Goal: Task Accomplishment & Management: Complete application form

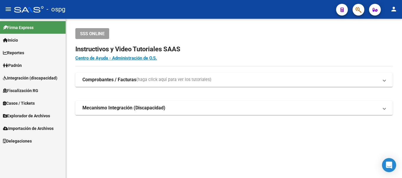
click at [22, 63] on span "Padrón" at bounding box center [12, 65] width 19 height 6
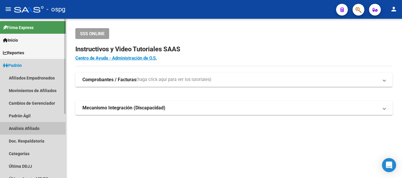
drag, startPoint x: 38, startPoint y: 129, endPoint x: 60, endPoint y: 117, distance: 25.8
click at [37, 129] on link "Análisis Afiliado" at bounding box center [33, 128] width 66 height 13
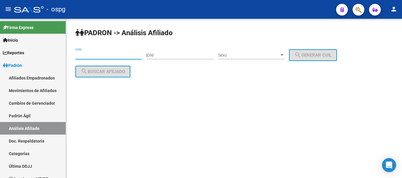
click at [91, 55] on input "CUIL" at bounding box center [108, 55] width 66 height 5
paste input "27-16464339-0"
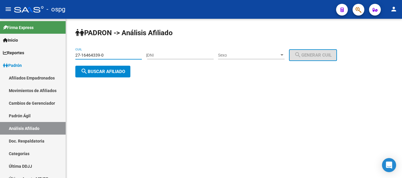
click at [96, 72] on span "search Buscar afiliado" at bounding box center [103, 71] width 44 height 5
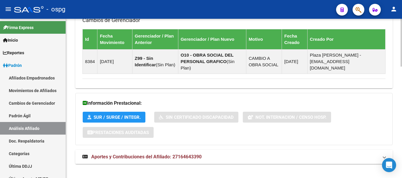
click at [194, 154] on span "Aportes y Contribuciones del Afiliado: 27164643390" at bounding box center [146, 157] width 110 height 6
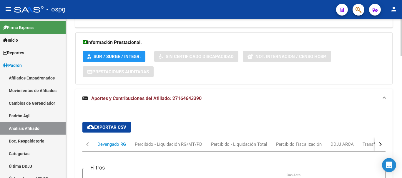
scroll to position [523, 0]
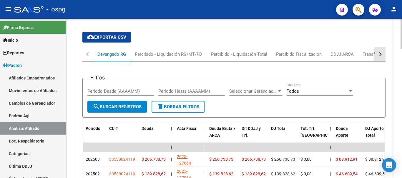
click at [380, 47] on button "button" at bounding box center [380, 54] width 11 height 14
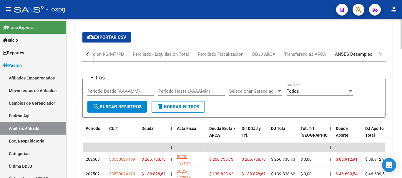
click at [364, 51] on div "ANSES Desempleo" at bounding box center [354, 54] width 38 height 6
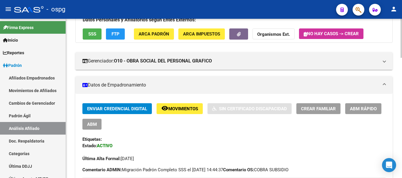
scroll to position [0, 0]
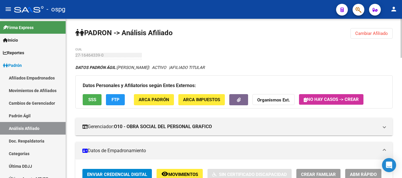
click at [369, 32] on span "Cambiar Afiliado" at bounding box center [371, 33] width 33 height 5
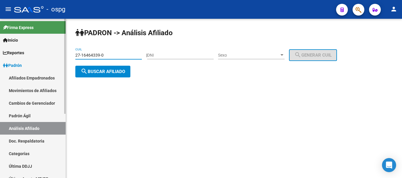
drag, startPoint x: 122, startPoint y: 55, endPoint x: 0, endPoint y: 35, distance: 123.3
click at [1, 57] on mat-sidenav-container "Firma Express Inicio Calendario SSS Instructivos Contacto OS Reportes Ingresos …" at bounding box center [201, 99] width 402 height 160
paste input "27609964-2"
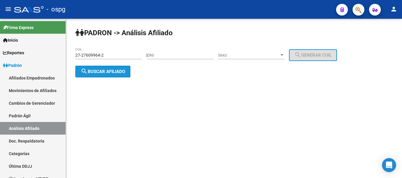
click at [117, 69] on span "search Buscar afiliado" at bounding box center [103, 71] width 44 height 5
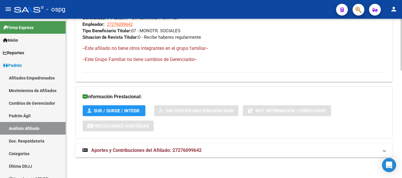
click at [144, 155] on mat-expansion-panel-header "Aportes y Contribuciones del Afiliado: 27276099642" at bounding box center [233, 151] width 317 height 14
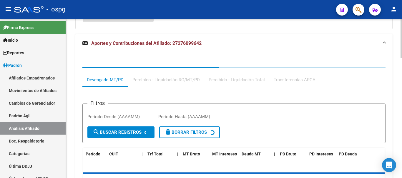
scroll to position [454, 0]
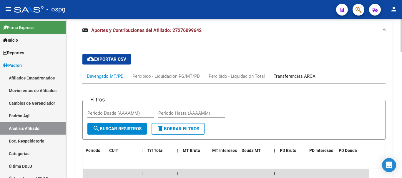
click at [306, 75] on div "Transferencias ARCA" at bounding box center [294, 76] width 42 height 6
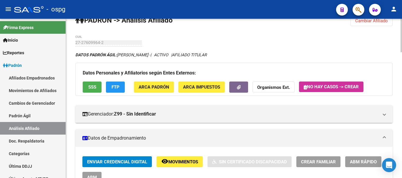
scroll to position [0, 0]
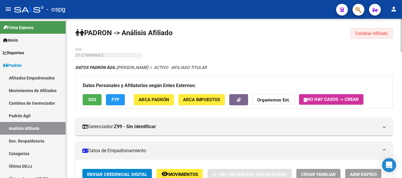
click at [362, 32] on span "Cambiar Afiliado" at bounding box center [371, 33] width 33 height 5
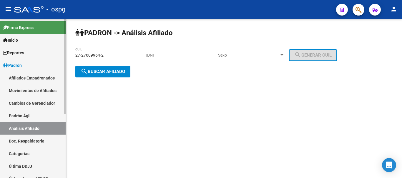
drag, startPoint x: 115, startPoint y: 52, endPoint x: 37, endPoint y: 54, distance: 77.9
click at [37, 54] on mat-sidenav-container "Firma Express Inicio Calendario SSS Instructivos Contacto OS Reportes Ingresos …" at bounding box center [201, 99] width 402 height 160
click at [113, 57] on input "27-27609964-2" at bounding box center [108, 55] width 66 height 5
drag, startPoint x: 90, startPoint y: 56, endPoint x: 72, endPoint y: 55, distance: 18.3
click at [72, 55] on div "PADRON -> Análisis Afiliado 27-27609964-2 CUIL | DNI Sexo Sexo search Generar C…" at bounding box center [234, 58] width 336 height 78
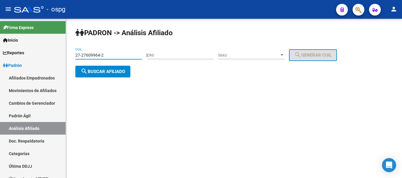
paste input "0-04552881-3"
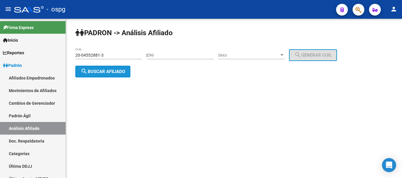
click at [100, 72] on span "search Buscar afiliado" at bounding box center [103, 71] width 44 height 5
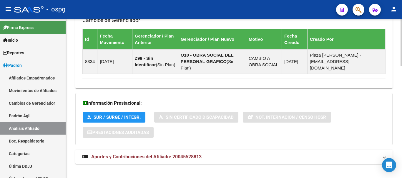
click at [183, 154] on span "Aportes y Contribuciones del Afiliado: 20045528813" at bounding box center [146, 157] width 110 height 6
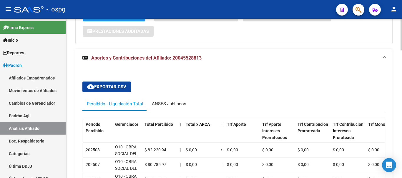
click at [160, 101] on div "ANSES Jubilados" at bounding box center [169, 104] width 34 height 6
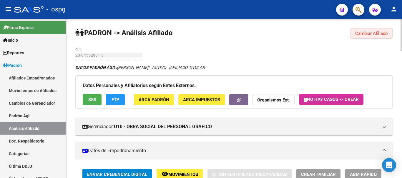
click at [361, 33] on span "Cambiar Afiliado" at bounding box center [371, 33] width 33 height 5
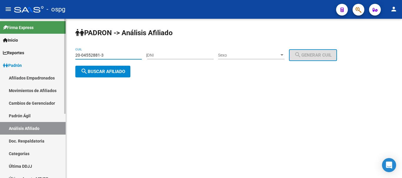
drag, startPoint x: 123, startPoint y: 56, endPoint x: 56, endPoint y: 60, distance: 66.2
click at [56, 60] on mat-sidenav-container "Firma Express Inicio Calendario SSS Instructivos Contacto OS Reportes Ingresos …" at bounding box center [201, 99] width 402 height 160
paste input "31693710-2"
type input "20-31693710-2"
drag, startPoint x: 115, startPoint y: 72, endPoint x: 150, endPoint y: 78, distance: 35.8
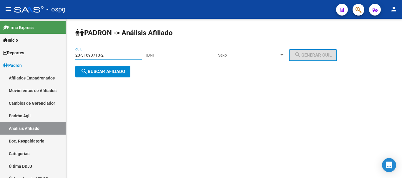
click at [115, 72] on span "search Buscar afiliado" at bounding box center [103, 71] width 44 height 5
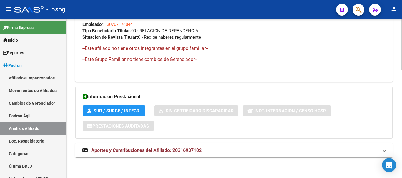
click at [195, 144] on mat-expansion-panel-header "Aportes y Contribuciones del Afiliado: 20316937102" at bounding box center [233, 151] width 317 height 14
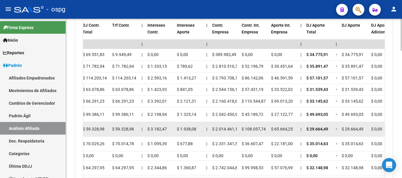
scroll to position [576, 0]
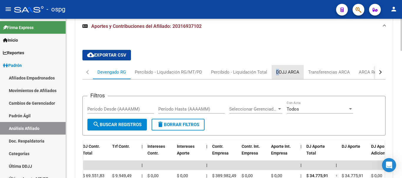
click at [277, 72] on div "DDJJ ARCA" at bounding box center [287, 72] width 23 height 6
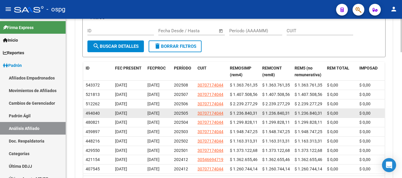
scroll to position [564, 0]
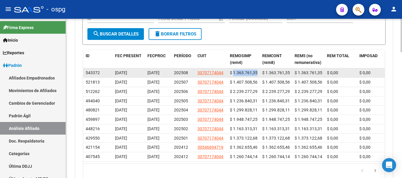
drag, startPoint x: 255, startPoint y: 72, endPoint x: 264, endPoint y: 71, distance: 8.5
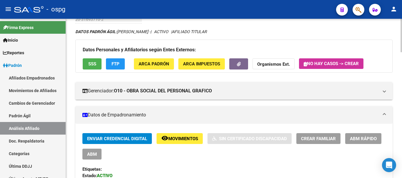
scroll to position [88, 0]
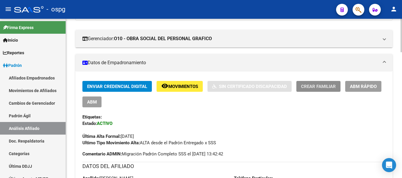
click at [320, 87] on span "Crear Familiar" at bounding box center [318, 86] width 35 height 5
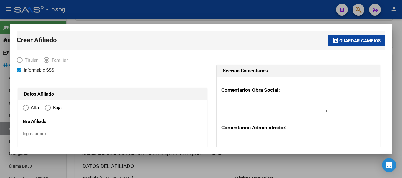
type input "SAN FRANCISCO S"
type input "1881"
type input "CALLE 830 2155"
radio input "true"
type input "30-70717404-4"
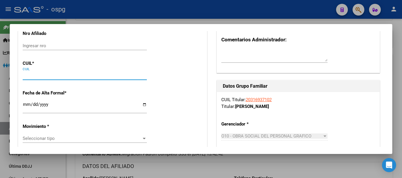
click at [59, 76] on input "CUIL" at bounding box center [85, 75] width 124 height 5
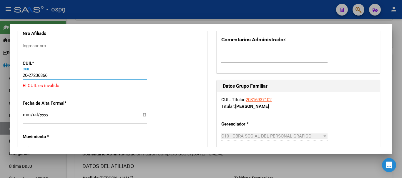
type input "20-27236866-0"
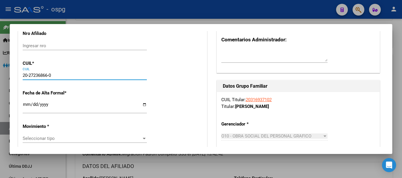
type input "27236866"
type input "[PERSON_NAME]"
type input "[DATE]"
type input "[PERSON_NAME]"
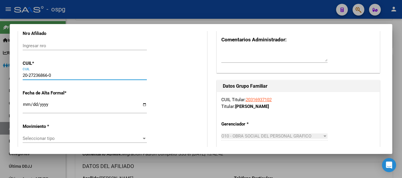
type input "1752"
type input "LINIERS"
type input "277"
type input "20-27236866-0"
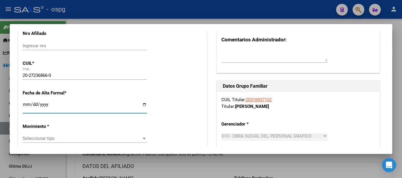
click at [24, 104] on input "Ingresar fecha" at bounding box center [85, 106] width 124 height 9
type input "[DATE]"
click at [63, 136] on span "Seleccionar tipo" at bounding box center [82, 138] width 119 height 5
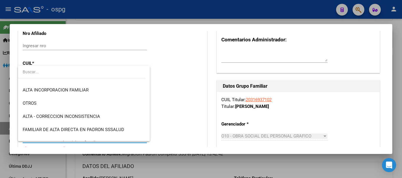
click at [205, 11] on div at bounding box center [201, 89] width 402 height 178
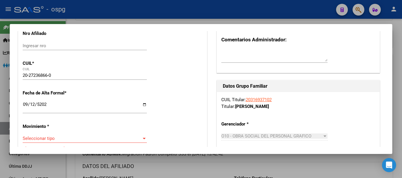
click at [131, 140] on span "Seleccionar tipo" at bounding box center [82, 138] width 119 height 5
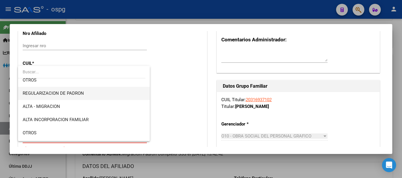
scroll to position [59, 0]
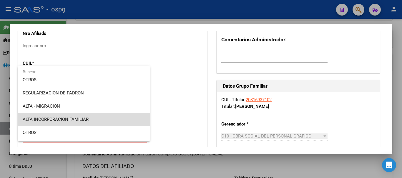
click at [115, 122] on span "ALTA INCORPORACION FAMILIAR" at bounding box center [84, 119] width 122 height 13
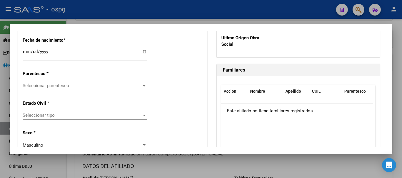
scroll to position [353, 0]
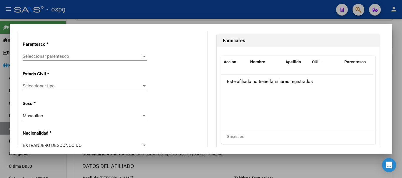
click at [95, 56] on span "Seleccionar parentesco" at bounding box center [82, 56] width 119 height 5
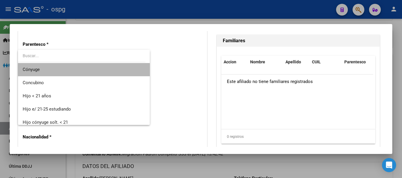
click at [93, 75] on span "Cónyuge" at bounding box center [84, 69] width 122 height 13
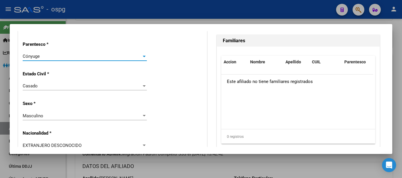
click at [79, 89] on div "Casado" at bounding box center [82, 85] width 119 height 5
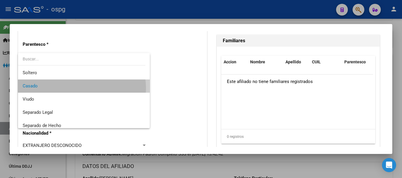
click at [79, 88] on span "Casado" at bounding box center [84, 86] width 122 height 13
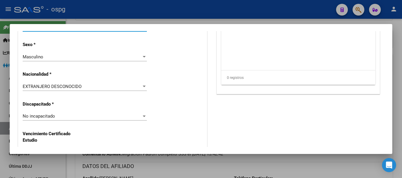
scroll to position [412, 0]
click at [98, 91] on div "EXTRANJERO DESCONOCIDO Seleccionar tipo" at bounding box center [85, 87] width 124 height 9
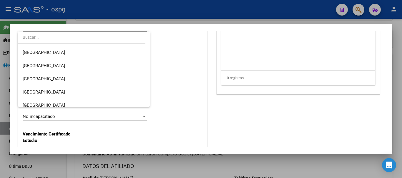
scroll to position [88, 0]
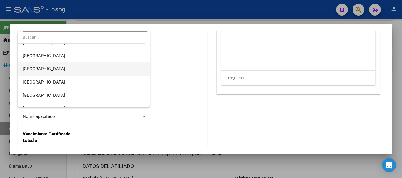
click at [103, 63] on span "[GEOGRAPHIC_DATA]" at bounding box center [84, 69] width 122 height 13
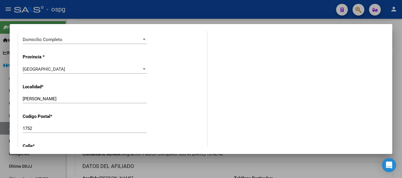
scroll to position [0, 0]
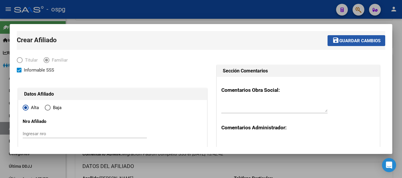
click at [361, 39] on span "Guardar cambios" at bounding box center [359, 40] width 41 height 5
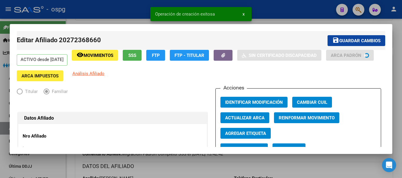
click at [280, 6] on div at bounding box center [201, 89] width 402 height 178
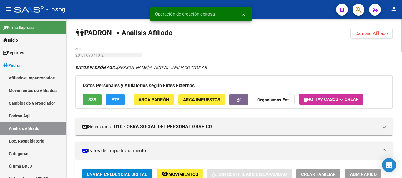
click at [377, 37] on button "Cambiar Afiliado" at bounding box center [371, 33] width 42 height 11
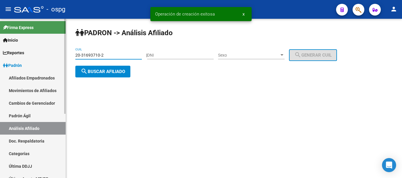
drag, startPoint x: 112, startPoint y: 55, endPoint x: 0, endPoint y: 55, distance: 112.3
click at [0, 55] on mat-sidenav-container "Firma Express Inicio Calendario SSS Instructivos Contacto OS Reportes Ingresos …" at bounding box center [201, 99] width 402 height 160
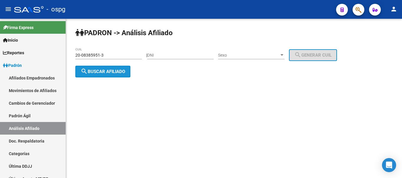
click at [93, 70] on span "search Buscar afiliado" at bounding box center [103, 71] width 44 height 5
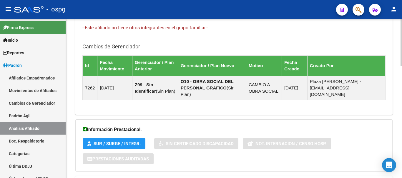
scroll to position [379, 0]
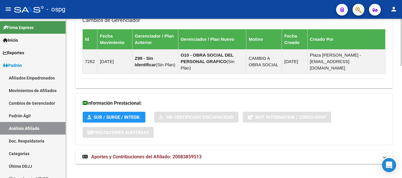
click at [204, 154] on mat-panel-title "Aportes y Contribuciones del Afiliado: 20083859513" at bounding box center [230, 157] width 296 height 6
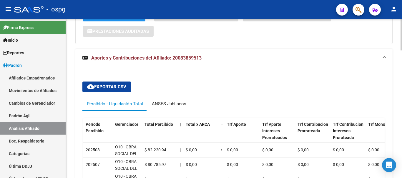
click at [158, 101] on div "ANSES Jubilados" at bounding box center [169, 104] width 34 height 6
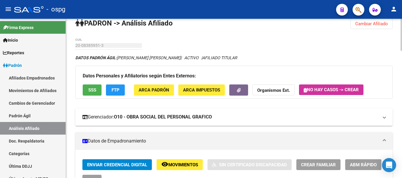
scroll to position [0, 0]
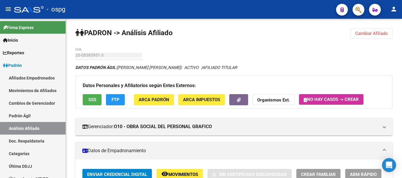
click at [66, 58] on mat-sidenav-container "Firma Express Inicio Calendario SSS Instructivos Contacto OS Reportes Ingresos …" at bounding box center [201, 99] width 402 height 160
click at [374, 35] on span "Cambiar Afiliado" at bounding box center [371, 33] width 33 height 5
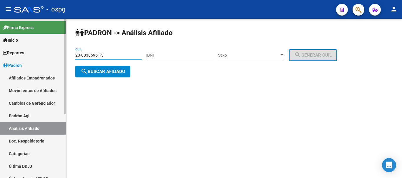
drag, startPoint x: 123, startPoint y: 55, endPoint x: 28, endPoint y: 68, distance: 96.7
click at [28, 68] on mat-sidenav-container "Firma Express Inicio Calendario SSS Instructivos Contacto OS Reportes Ingresos …" at bounding box center [201, 99] width 402 height 160
paste input "7-27284588-9"
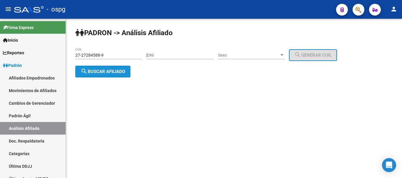
click at [106, 73] on span "search Buscar afiliado" at bounding box center [103, 71] width 44 height 5
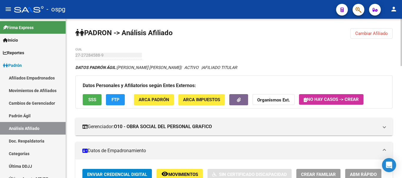
click at [370, 35] on span "Cambiar Afiliado" at bounding box center [371, 33] width 33 height 5
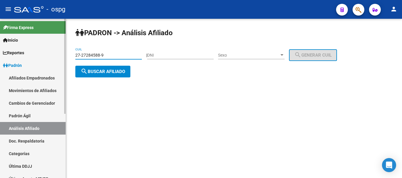
drag, startPoint x: 114, startPoint y: 55, endPoint x: 51, endPoint y: 54, distance: 63.5
click at [51, 54] on mat-sidenav-container "Firma Express Inicio Calendario SSS Instructivos Contacto OS Reportes Ingresos …" at bounding box center [201, 99] width 402 height 160
type input "20-27236866-0"
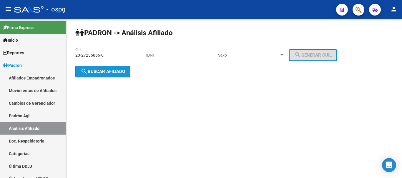
click at [96, 74] on button "search Buscar afiliado" at bounding box center [102, 72] width 55 height 12
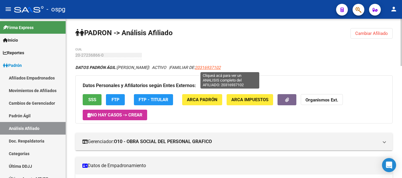
click at [220, 68] on span "20316937102" at bounding box center [208, 67] width 26 height 5
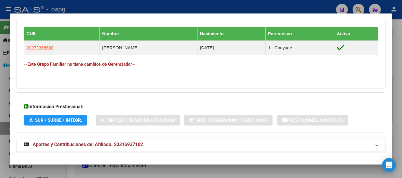
scroll to position [323, 0]
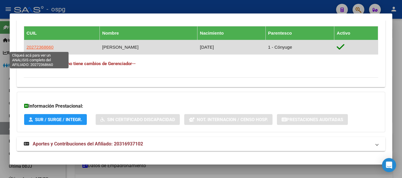
click at [34, 48] on span "20272368660" at bounding box center [39, 47] width 27 height 5
type textarea "20272368660"
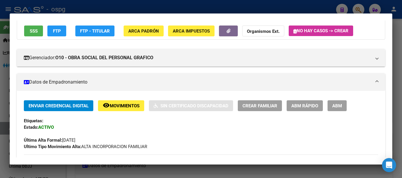
scroll to position [59, 0]
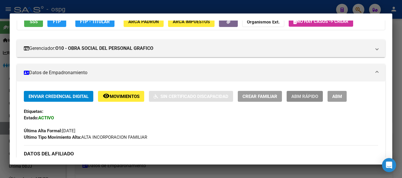
click at [299, 97] on span "ABM Rápido" at bounding box center [304, 96] width 27 height 5
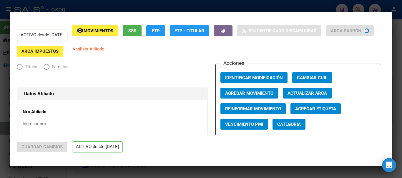
radio input "true"
type input "30-70717404-4"
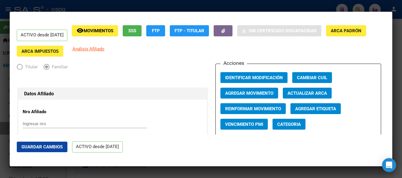
click at [254, 7] on div at bounding box center [201, 89] width 402 height 178
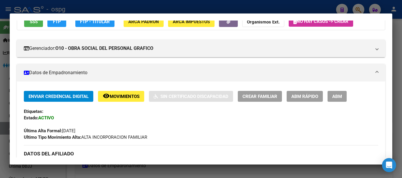
click at [153, 9] on div at bounding box center [201, 89] width 402 height 178
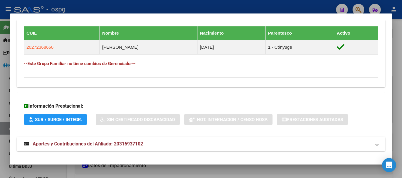
click at [203, 12] on div at bounding box center [201, 89] width 402 height 178
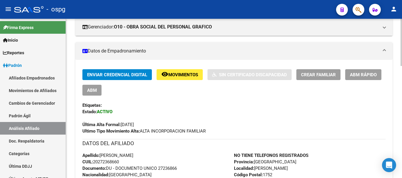
scroll to position [118, 0]
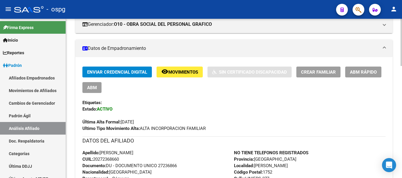
click at [312, 69] on button "Crear Familiar" at bounding box center [318, 72] width 44 height 11
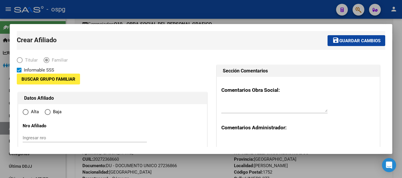
type input "30-70717404-4"
type input "SAN FRANCISCO S"
type input "1881"
type input "CALLE 830 2155"
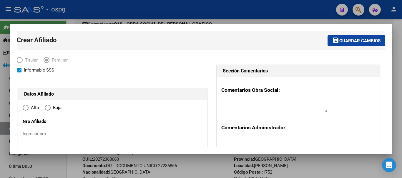
radio input "true"
type input "30-70717404-4"
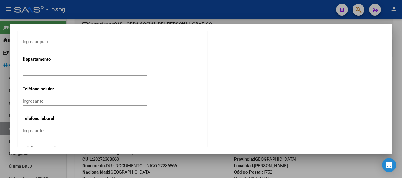
scroll to position [808, 0]
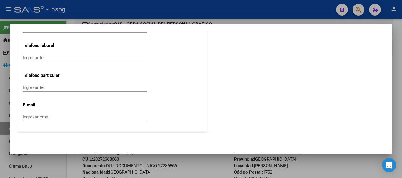
click at [191, 16] on div at bounding box center [201, 89] width 402 height 178
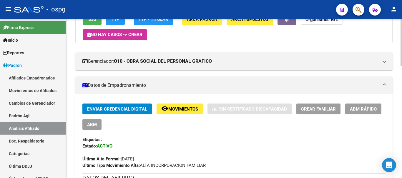
scroll to position [0, 0]
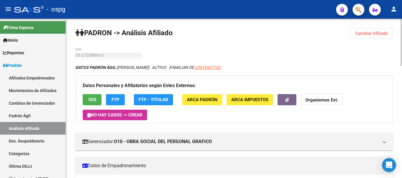
drag, startPoint x: 119, startPoint y: 68, endPoint x: 158, endPoint y: 73, distance: 39.4
click at [213, 76] on div "Datos Personales y Afiliatorios según Entes Externos: SSS FTP FTP - Titular ARC…" at bounding box center [233, 100] width 317 height 48
drag, startPoint x: 119, startPoint y: 68, endPoint x: 163, endPoint y: 70, distance: 44.2
click at [163, 70] on div "DATOS PADRÓN ÁGIL: [PERSON_NAME] | ACTIVO | FAMILIAR DE: 20316937102" at bounding box center [233, 67] width 317 height 6
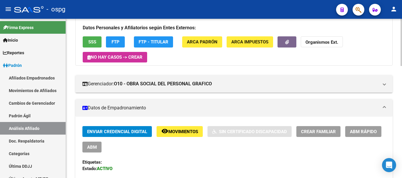
scroll to position [59, 0]
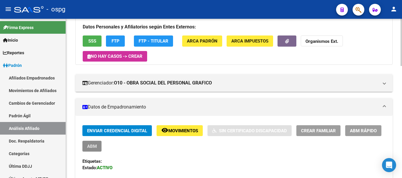
click at [96, 142] on button "ABM" at bounding box center [91, 146] width 19 height 11
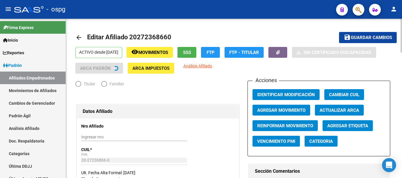
radio input "true"
type input "30-70717404-4"
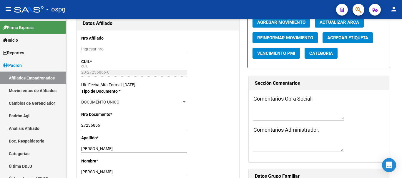
scroll to position [59, 0]
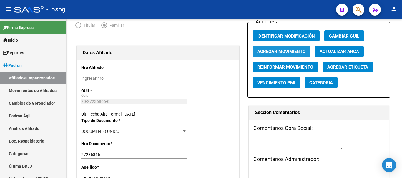
click at [294, 49] on span "Agregar Movimiento" at bounding box center [281, 51] width 48 height 5
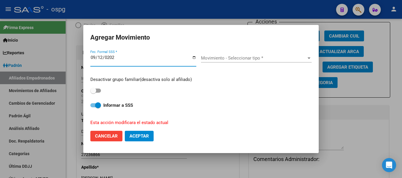
type input "[DATE]"
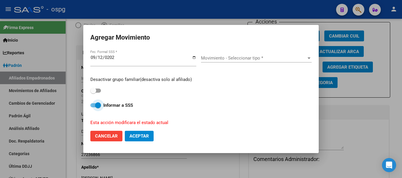
click at [93, 108] on label "Informar a SSS" at bounding box center [200, 105] width 221 height 7
click at [93, 108] on input "Informar a SSS" at bounding box center [93, 108] width 0 height 0
checkbox input "false"
click at [268, 57] on span "Movimiento - Seleccionar tipo *" at bounding box center [253, 58] width 105 height 5
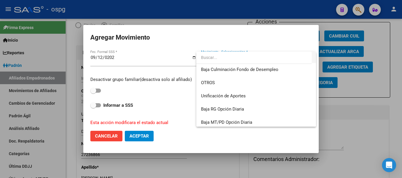
scroll to position [427, 0]
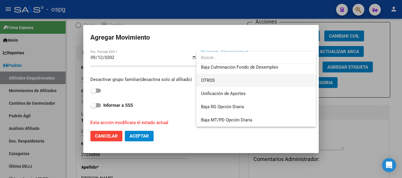
click at [261, 82] on span "OTROS" at bounding box center [256, 80] width 110 height 13
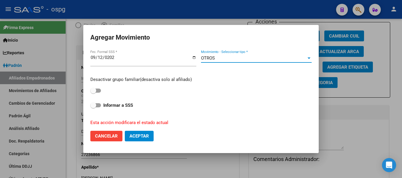
click at [262, 57] on div "OTROS" at bounding box center [253, 58] width 105 height 5
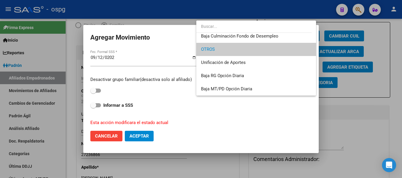
click at [345, 91] on div at bounding box center [201, 89] width 402 height 178
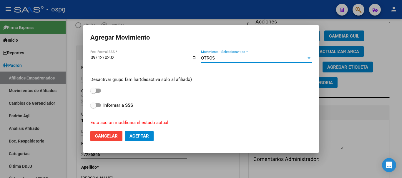
click at [247, 59] on div "OTROS" at bounding box center [253, 58] width 105 height 5
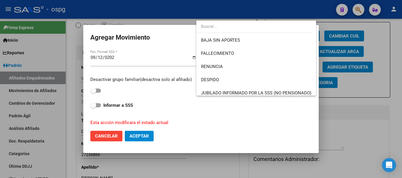
scroll to position [419, 0]
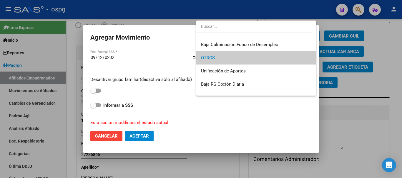
click at [141, 137] on div at bounding box center [201, 89] width 402 height 178
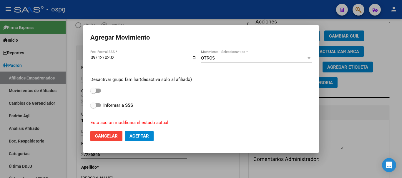
click at [142, 137] on span "Aceptar" at bounding box center [138, 136] width 19 height 5
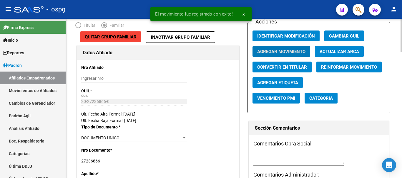
scroll to position [0, 0]
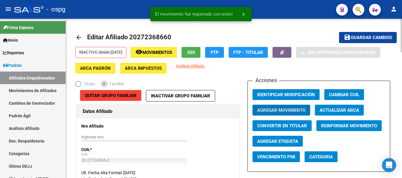
click at [363, 38] on span "Guardar cambios" at bounding box center [370, 37] width 41 height 5
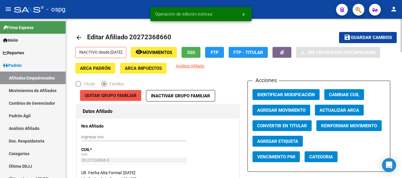
click at [136, 97] on span "Quitar Grupo Familiar" at bounding box center [111, 95] width 52 height 5
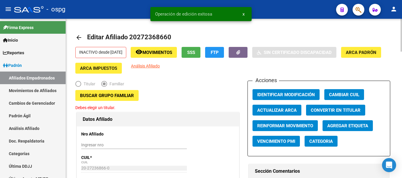
click at [123, 94] on span "Buscar Grupo Familiar" at bounding box center [107, 95] width 54 height 5
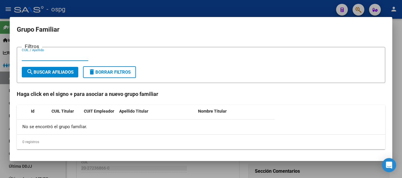
click at [118, 14] on div at bounding box center [201, 89] width 402 height 178
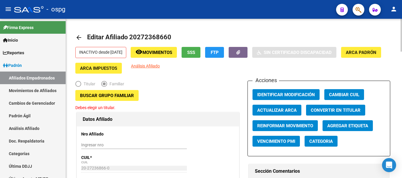
click at [81, 39] on mat-icon "arrow_back" at bounding box center [78, 37] width 7 height 7
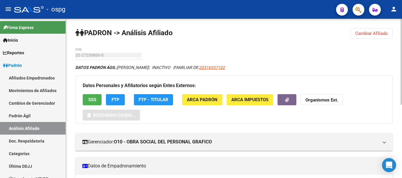
click at [370, 33] on span "Cambiar Afiliado" at bounding box center [371, 33] width 33 height 5
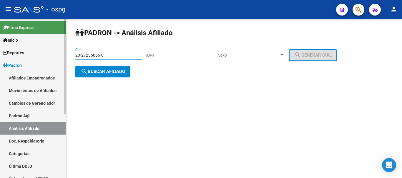
drag, startPoint x: 118, startPoint y: 58, endPoint x: 0, endPoint y: 61, distance: 118.5
click at [0, 61] on mat-sidenav-container "Firma Express Inicio Calendario SSS Instructivos Contacto OS Reportes Ingresos …" at bounding box center [201, 99] width 402 height 160
click at [96, 70] on span "search Buscar afiliado" at bounding box center [103, 71] width 44 height 5
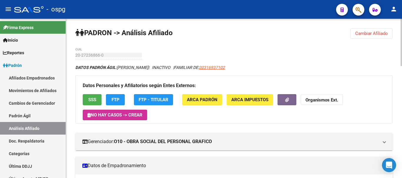
click at [352, 35] on button "Cambiar Afiliado" at bounding box center [371, 33] width 42 height 11
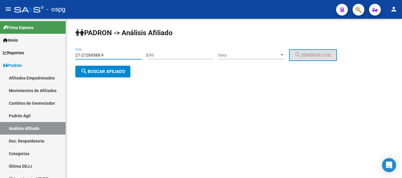
type input "27-27284588-9"
click at [91, 71] on span "search Buscar afiliado" at bounding box center [103, 71] width 44 height 5
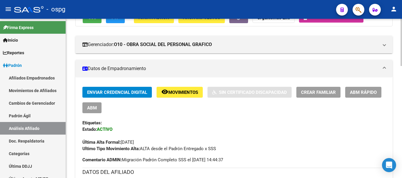
scroll to position [88, 0]
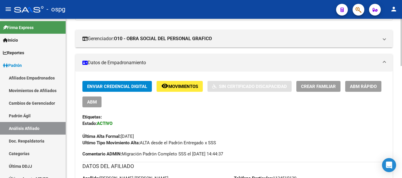
click at [307, 86] on span "Crear Familiar" at bounding box center [318, 86] width 35 height 5
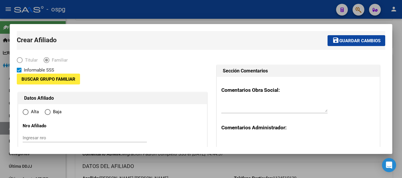
type input "30-62977847-7"
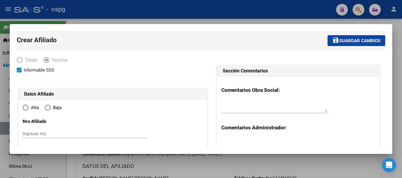
type input "[PERSON_NAME]"
type input "1752"
type input "LINIERS"
type input "277"
radio input "true"
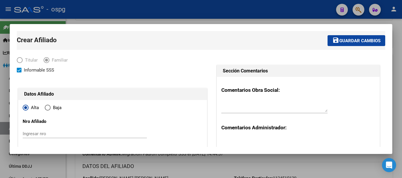
type input "30-62977847-7"
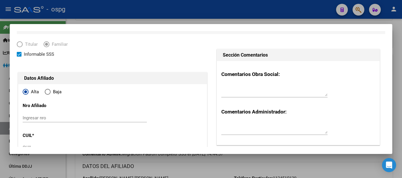
scroll to position [59, 0]
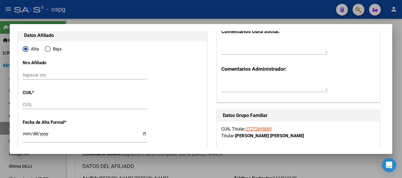
click at [74, 108] on div "CUIL" at bounding box center [85, 105] width 124 height 9
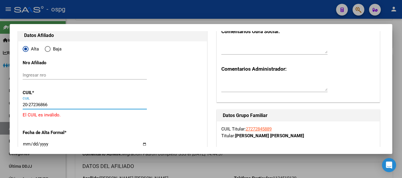
type input "20-27236866-0"
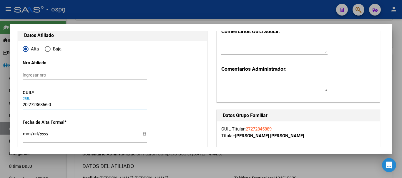
type input "27236866"
type input "[PERSON_NAME]"
type input "[DATE]"
type input "[PERSON_NAME]"
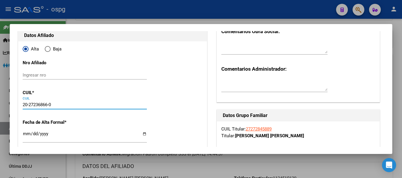
type input "LINIERS"
type input "277"
type input "20-27236866-0"
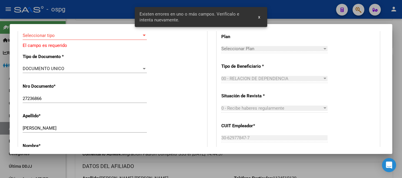
scroll to position [206, 0]
click at [95, 8] on div at bounding box center [201, 89] width 402 height 178
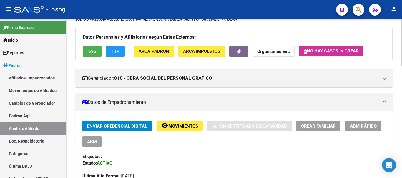
scroll to position [0, 0]
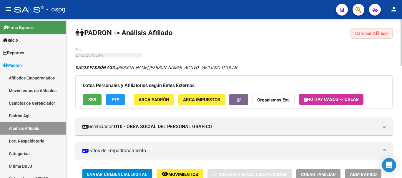
click at [362, 33] on span "Cambiar Afiliado" at bounding box center [371, 33] width 33 height 5
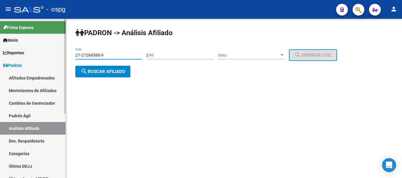
drag, startPoint x: 119, startPoint y: 56, endPoint x: 0, endPoint y: 56, distance: 118.8
click at [0, 56] on mat-sidenav-container "Firma Express Inicio Calendario SSS Instructivos Contacto OS Reportes Ingresos …" at bounding box center [201, 99] width 402 height 160
type input "20-27236866-0"
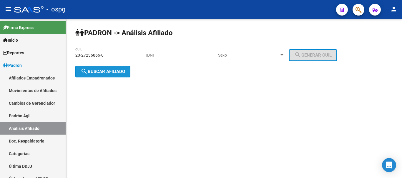
click at [116, 74] on span "search Buscar afiliado" at bounding box center [103, 71] width 44 height 5
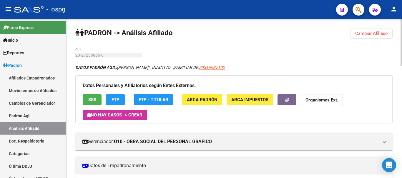
drag, startPoint x: 222, startPoint y: 68, endPoint x: 263, endPoint y: 68, distance: 41.2
click at [263, 68] on div "DATOS PADRÓN ÁGIL: [PERSON_NAME] | INACTIVO | FAMILIAR DE: 20316937102" at bounding box center [233, 67] width 317 height 6
click at [296, 67] on div "DATOS PADRÓN ÁGIL: [PERSON_NAME] | INACTIVO | FAMILIAR DE: 20316937102" at bounding box center [233, 67] width 317 height 6
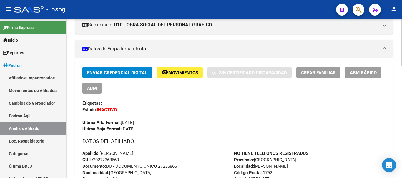
scroll to position [118, 0]
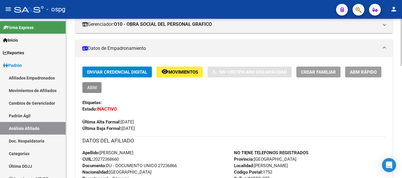
click at [86, 90] on button "ABM" at bounding box center [91, 87] width 19 height 11
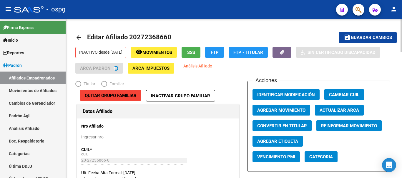
radio input "true"
type input "30-70717404-4"
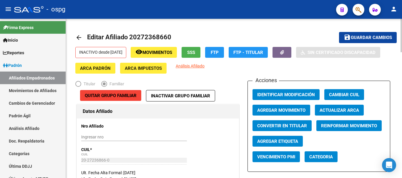
click at [123, 91] on button "Quitar Grupo Familiar" at bounding box center [110, 95] width 61 height 11
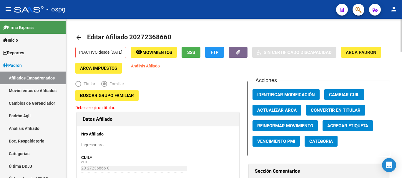
click at [105, 108] on p "Debes elegir un titular." at bounding box center [106, 108] width 63 height 6
click at [114, 93] on button "Buscar Grupo Familiar" at bounding box center [106, 95] width 63 height 11
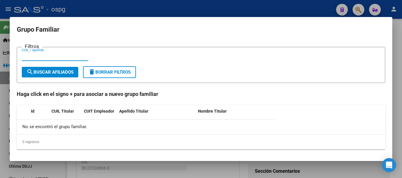
click at [112, 12] on div at bounding box center [201, 89] width 402 height 178
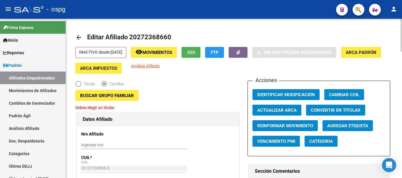
click at [109, 96] on span "Buscar Grupo Familiar" at bounding box center [107, 95] width 54 height 5
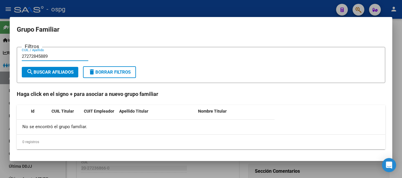
type input "27272845889"
click at [46, 81] on form "Filtros 27272845889 CUIL / Apellido search Buscar Afiliados delete Borrar Filtr…" at bounding box center [201, 65] width 368 height 36
click at [49, 76] on button "search Buscar Afiliados" at bounding box center [50, 72] width 56 height 11
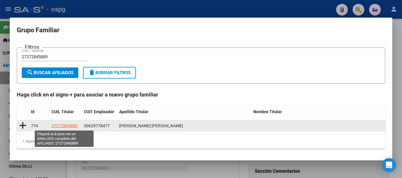
click at [64, 127] on span "27272845889" at bounding box center [64, 126] width 26 height 5
type textarea "27272845889"
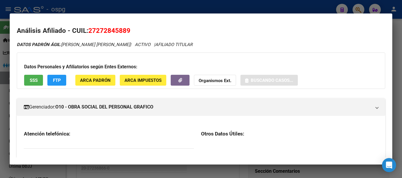
click at [219, 1] on div at bounding box center [201, 89] width 402 height 178
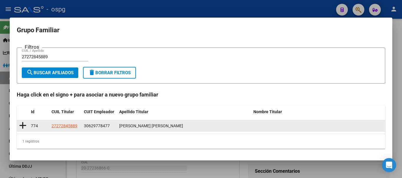
click at [23, 126] on icon at bounding box center [22, 126] width 7 height 8
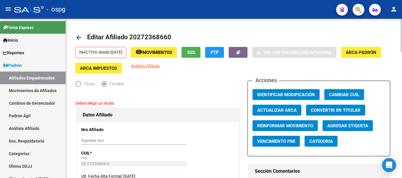
type input "30-62977847-7"
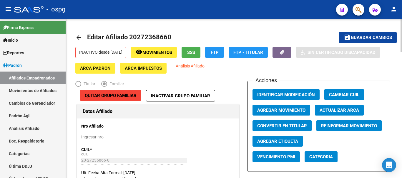
click at [370, 39] on span "Guardar cambios" at bounding box center [370, 37] width 41 height 5
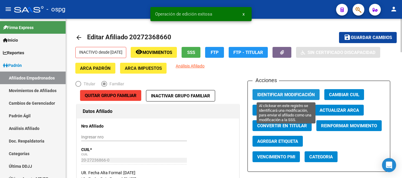
click at [284, 91] on button "Identificar Modificación" at bounding box center [285, 94] width 67 height 11
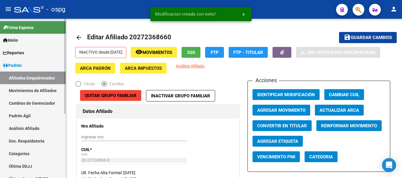
click at [24, 130] on link "Análisis Afiliado" at bounding box center [33, 128] width 66 height 13
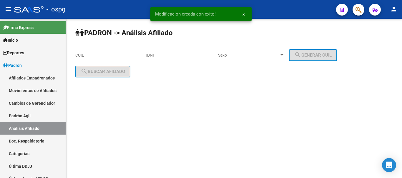
drag, startPoint x: 93, startPoint y: 51, endPoint x: 91, endPoint y: 54, distance: 3.4
click at [91, 54] on div "CUIL" at bounding box center [108, 54] width 66 height 12
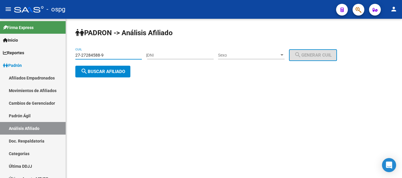
type input "27-27284588-9"
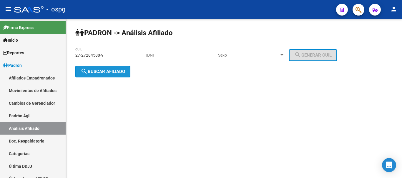
click at [103, 70] on span "search Buscar afiliado" at bounding box center [103, 71] width 44 height 5
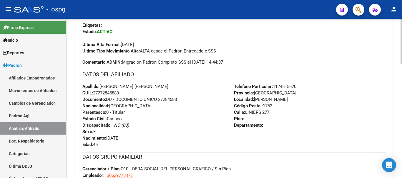
scroll to position [294, 0]
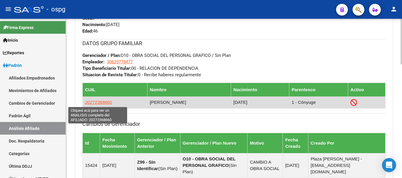
click at [98, 103] on span "20272368660" at bounding box center [98, 102] width 27 height 5
type textarea "20272368660"
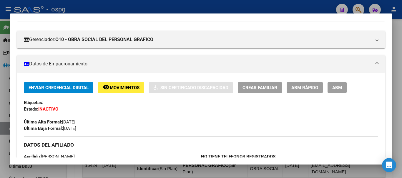
scroll to position [88, 0]
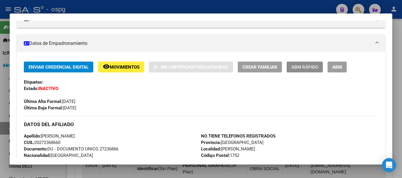
click at [318, 65] on span "ABM Rápido" at bounding box center [304, 67] width 27 height 5
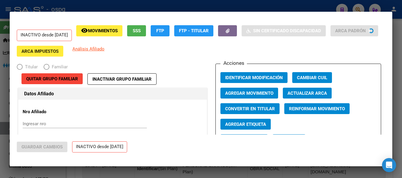
radio input "true"
type input "30-62977847-7"
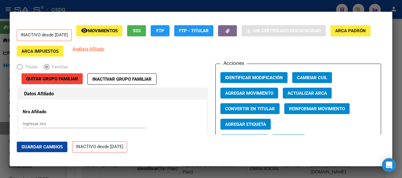
click at [255, 96] on span "Agregar Movimiento" at bounding box center [249, 93] width 48 height 5
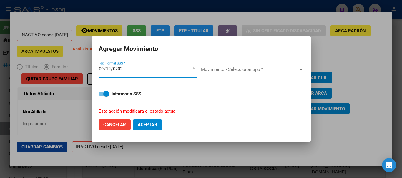
type input "[DATE]"
click at [266, 63] on div "Movimiento - Seleccionar tipo * Movimiento - Seleccionar tipo *" at bounding box center [252, 72] width 103 height 23
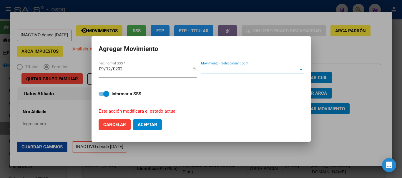
click at [261, 71] on span "Movimiento - Seleccionar tipo *" at bounding box center [249, 69] width 97 height 5
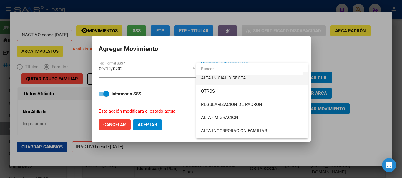
scroll to position [59, 0]
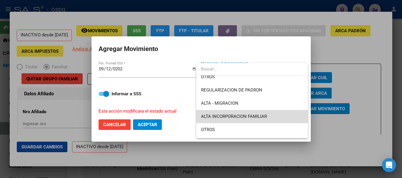
click at [259, 113] on span "ALTA INCORPORACION FAMILIAR" at bounding box center [252, 116] width 102 height 13
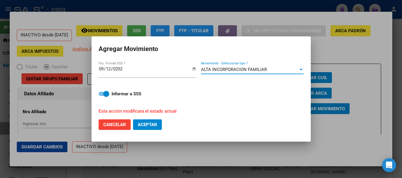
click at [156, 121] on button "Aceptar" at bounding box center [147, 125] width 29 height 11
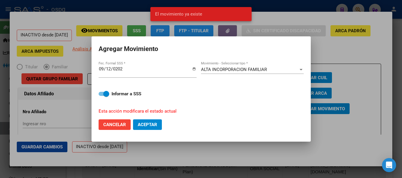
click at [104, 68] on input "[DATE]" at bounding box center [147, 71] width 98 height 9
click at [105, 69] on input "[DATE]" at bounding box center [147, 71] width 98 height 9
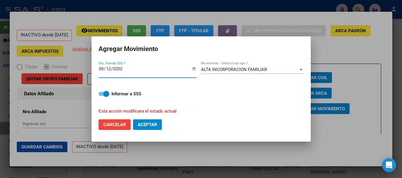
click at [220, 6] on div at bounding box center [201, 89] width 402 height 178
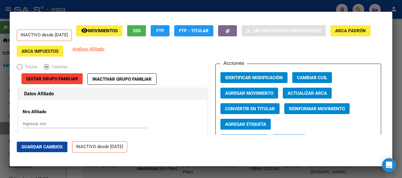
click at [248, 94] on span "Agregar Movimiento" at bounding box center [249, 93] width 48 height 5
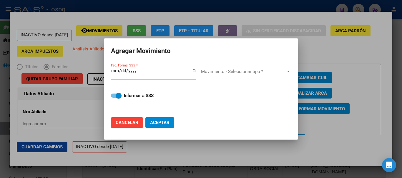
click at [236, 26] on div at bounding box center [201, 89] width 402 height 178
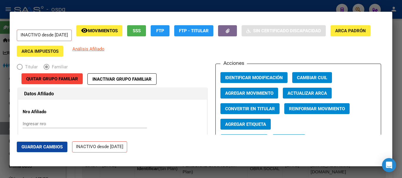
click at [287, 9] on div at bounding box center [201, 89] width 402 height 178
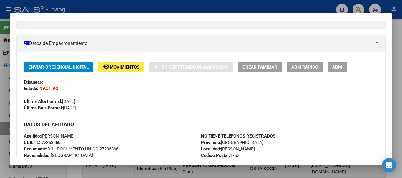
click at [279, 9] on div at bounding box center [201, 89] width 402 height 178
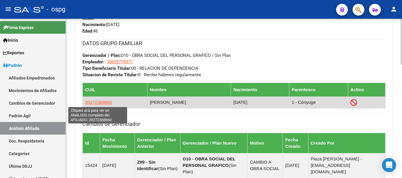
click at [98, 101] on span "20272368660" at bounding box center [98, 102] width 27 height 5
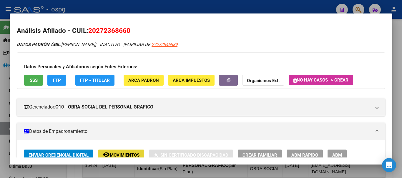
click at [128, 153] on span "remove_red_eye Movimientos" at bounding box center [121, 155] width 37 height 5
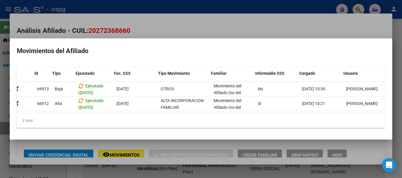
scroll to position [0, 8]
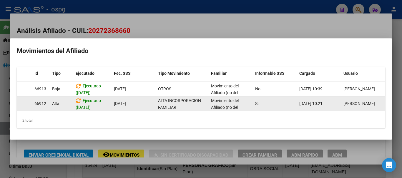
drag, startPoint x: 147, startPoint y: 111, endPoint x: 89, endPoint y: 109, distance: 58.2
click at [88, 108] on datatable-body "66913 [GEOGRAPHIC_DATA] ([DATE]) [DATE] OTROS Movimiento del Afiliado (no del g…" at bounding box center [201, 97] width 368 height 31
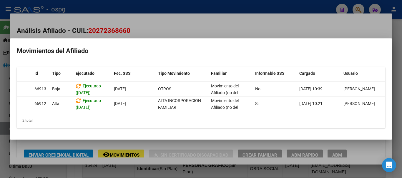
drag, startPoint x: 90, startPoint y: 116, endPoint x: 81, endPoint y: 113, distance: 9.5
click at [81, 113] on div "Id Tipo Ejecutado Fec. SSS Tipo Movimiento Familiar Informable SSS Cargado Usua…" at bounding box center [201, 97] width 368 height 61
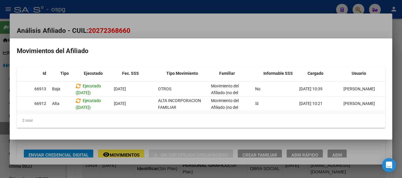
scroll to position [0, 0]
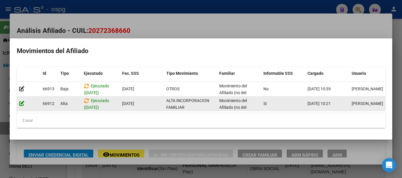
click at [21, 101] on icon at bounding box center [21, 104] width 5 height 6
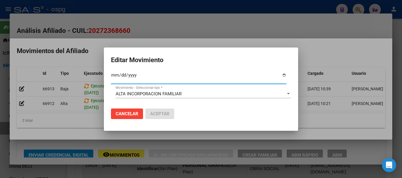
click at [282, 76] on input "[DATE]" at bounding box center [198, 77] width 175 height 9
click at [224, 91] on div "ALTA INCORPORACION FAMILIAR Movimiento - Seleccionar tipo *" at bounding box center [203, 94] width 175 height 9
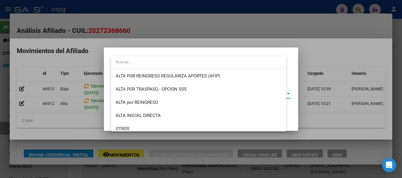
scroll to position [75, 0]
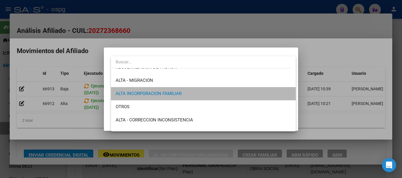
click at [207, 96] on span "ALTA INCORPORACION FAMILIAR" at bounding box center [203, 93] width 175 height 13
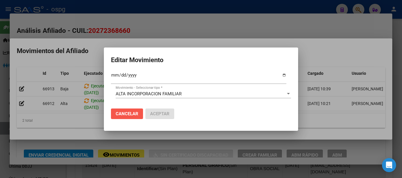
click at [124, 111] on span "Cancelar" at bounding box center [127, 113] width 23 height 5
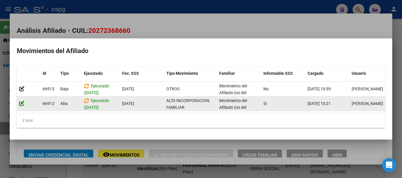
click at [22, 101] on icon at bounding box center [21, 104] width 5 height 6
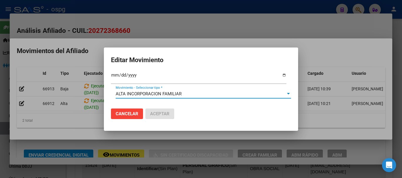
click at [175, 92] on span "ALTA INCORPORACION FAMILIAR" at bounding box center [149, 93] width 66 height 5
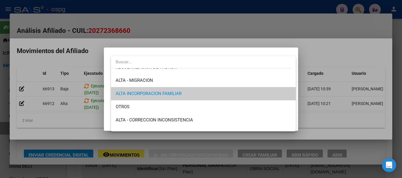
click at [210, 30] on div at bounding box center [201, 89] width 402 height 178
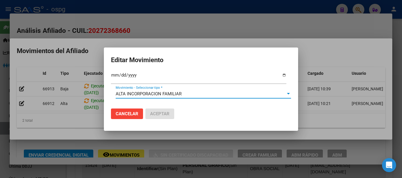
click at [179, 96] on span "ALTA INCORPORACION FAMILIAR" at bounding box center [149, 93] width 66 height 5
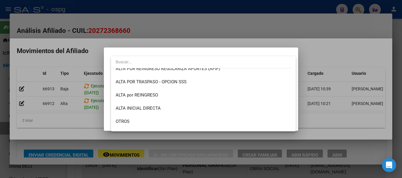
scroll to position [0, 0]
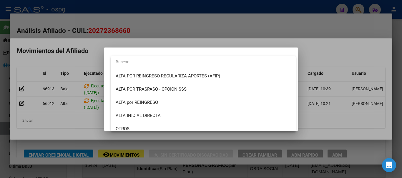
click at [228, 32] on div at bounding box center [201, 89] width 402 height 178
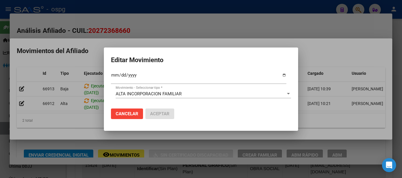
click at [255, 36] on div at bounding box center [201, 89] width 402 height 178
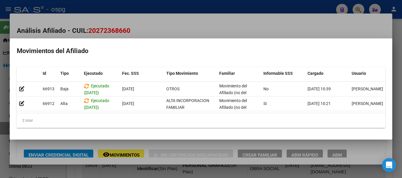
click at [265, 18] on div at bounding box center [201, 89] width 402 height 178
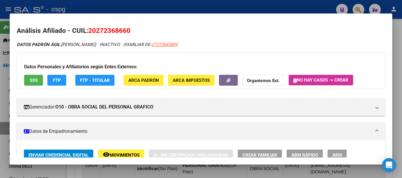
scroll to position [3, 0]
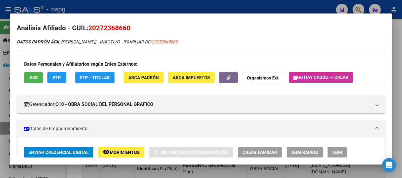
click at [216, 5] on div at bounding box center [201, 89] width 402 height 178
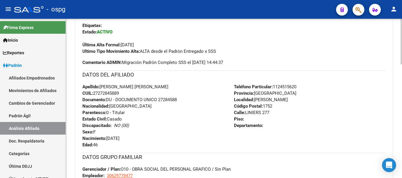
scroll to position [294, 0]
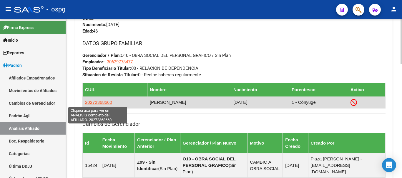
click at [102, 104] on span "20272368660" at bounding box center [98, 102] width 27 height 5
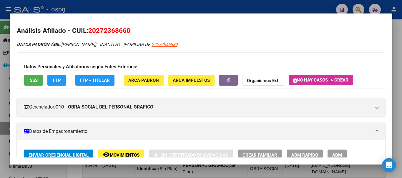
click at [114, 153] on span "remove_red_eye Movimientos" at bounding box center [121, 155] width 37 height 5
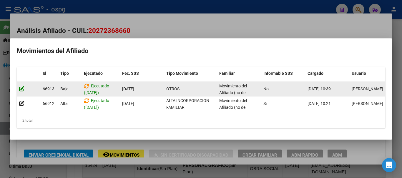
click at [22, 88] on icon at bounding box center [21, 89] width 5 height 6
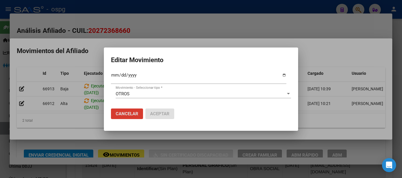
click at [117, 112] on span "Cancelar" at bounding box center [127, 113] width 23 height 5
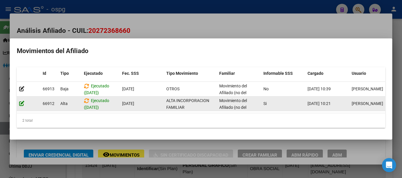
click at [23, 101] on icon at bounding box center [21, 104] width 5 height 6
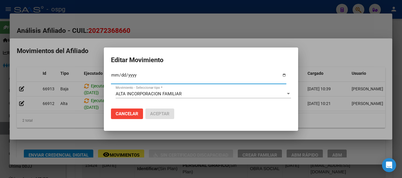
drag, startPoint x: 285, startPoint y: 75, endPoint x: 272, endPoint y: 76, distance: 12.7
click at [284, 75] on input "[DATE]" at bounding box center [198, 77] width 175 height 9
type input "2025-09-11"
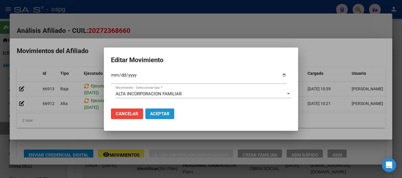
click at [153, 114] on span "Aceptar" at bounding box center [159, 113] width 19 height 5
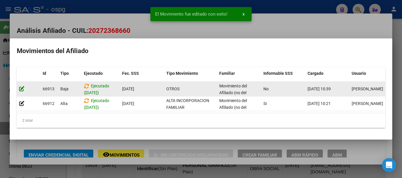
click at [24, 87] on icon at bounding box center [21, 89] width 5 height 6
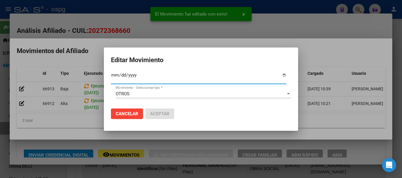
click at [283, 75] on input "[DATE]" at bounding box center [198, 77] width 175 height 9
type input "2025-09-11"
drag, startPoint x: 153, startPoint y: 116, endPoint x: 151, endPoint y: 114, distance: 3.1
click at [153, 116] on span "Aceptar" at bounding box center [159, 113] width 19 height 5
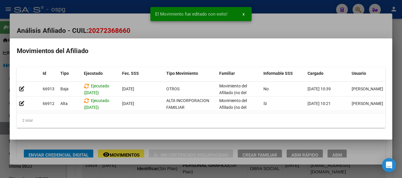
drag, startPoint x: 264, startPoint y: 30, endPoint x: 263, endPoint y: 26, distance: 3.4
click at [264, 27] on div at bounding box center [201, 89] width 402 height 178
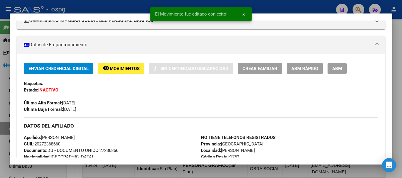
scroll to position [91, 0]
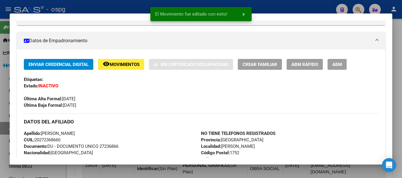
click at [314, 66] on span "ABM Rápido" at bounding box center [304, 64] width 27 height 5
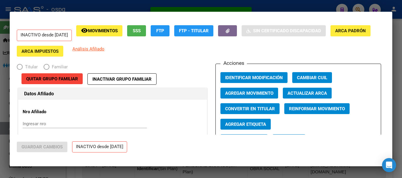
radio input "true"
type input "30-62977847-7"
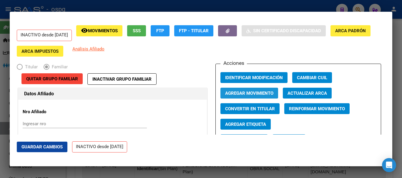
click at [258, 93] on span "Agregar Movimiento" at bounding box center [249, 93] width 48 height 5
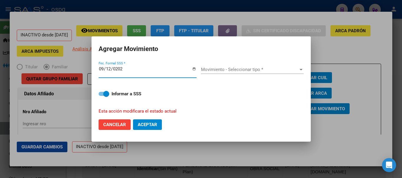
type input "[DATE]"
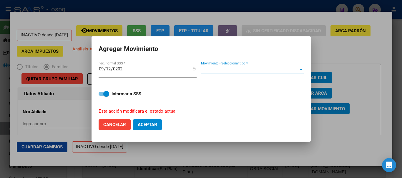
click at [271, 69] on span "Movimiento - Seleccionar tipo *" at bounding box center [249, 69] width 97 height 5
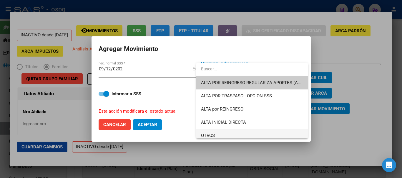
scroll to position [59, 0]
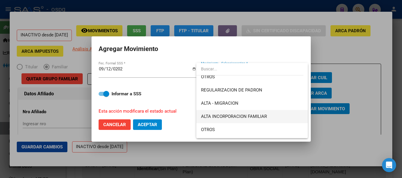
click at [252, 113] on span "ALTA INCORPORACION FAMILIAR" at bounding box center [252, 116] width 102 height 13
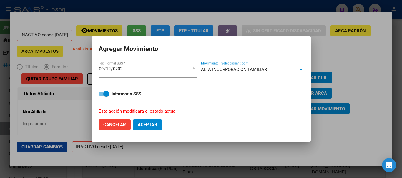
click at [140, 123] on span "Aceptar" at bounding box center [147, 124] width 19 height 5
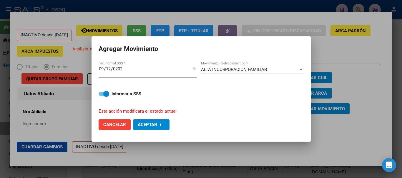
checkbox input "false"
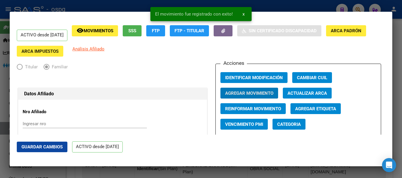
click at [139, 6] on div at bounding box center [201, 89] width 402 height 178
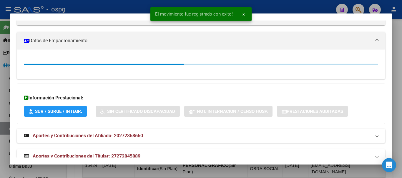
click at [141, 6] on div at bounding box center [201, 89] width 402 height 178
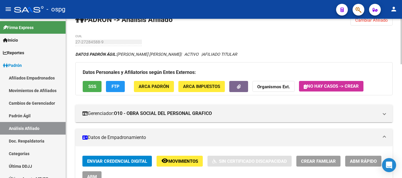
scroll to position [0, 0]
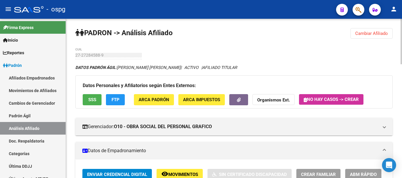
click at [374, 28] on button "Cambiar Afiliado" at bounding box center [371, 33] width 42 height 11
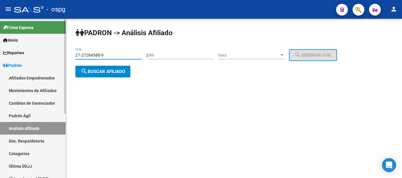
drag, startPoint x: 121, startPoint y: 56, endPoint x: 45, endPoint y: 55, distance: 75.6
click at [45, 55] on mat-sidenav-container "Firma Express Inicio Calendario SSS Instructivos Contacto OS Reportes Ingresos …" at bounding box center [201, 99] width 402 height 160
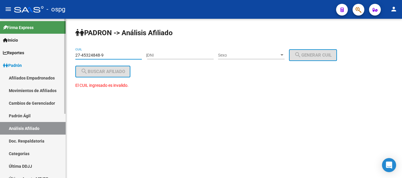
drag, startPoint x: 109, startPoint y: 56, endPoint x: 60, endPoint y: 57, distance: 49.1
click at [60, 57] on mat-sidenav-container "Firma Express Inicio Calendario SSS Instructivos Contacto OS Reportes Ingresos …" at bounding box center [201, 99] width 402 height 160
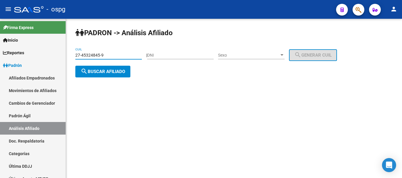
type input "27-45324845-9"
click at [95, 73] on span "search Buscar afiliado" at bounding box center [103, 71] width 44 height 5
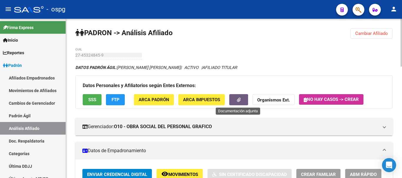
click at [242, 95] on button "button" at bounding box center [238, 99] width 19 height 11
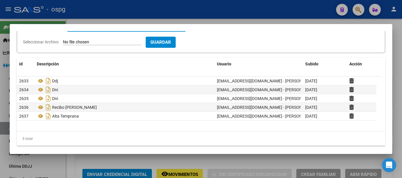
scroll to position [44, 0]
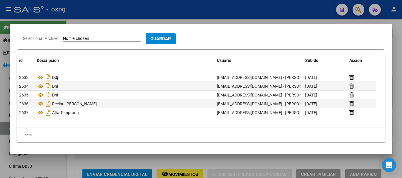
click at [207, 13] on div at bounding box center [201, 89] width 402 height 178
